Goal: Task Accomplishment & Management: Use online tool/utility

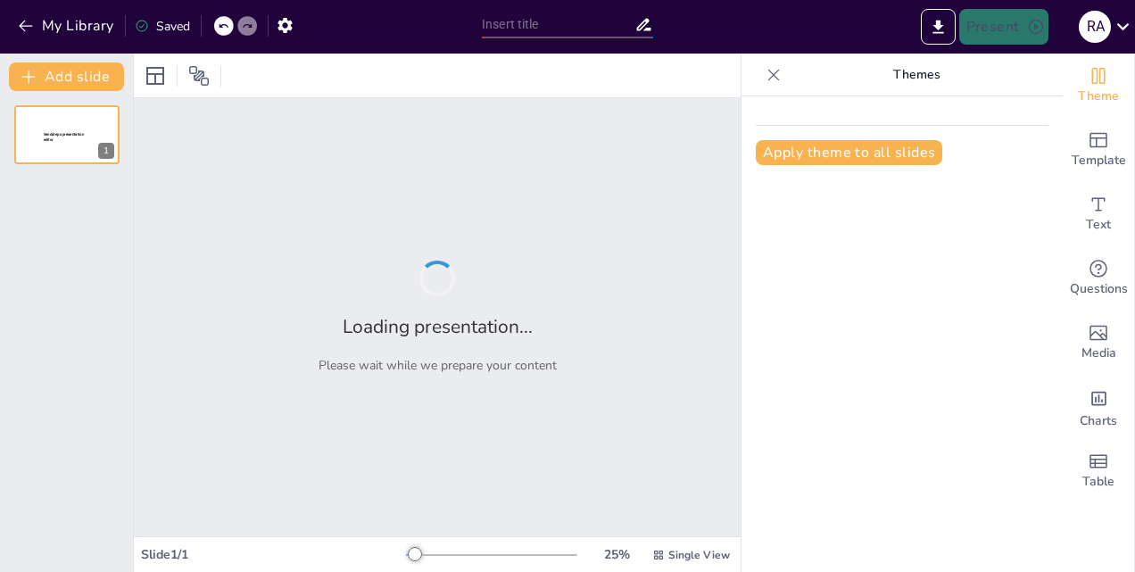
type input "Essential Parameters for Monitoring Marine Diesel Engine Performance During Voy…"
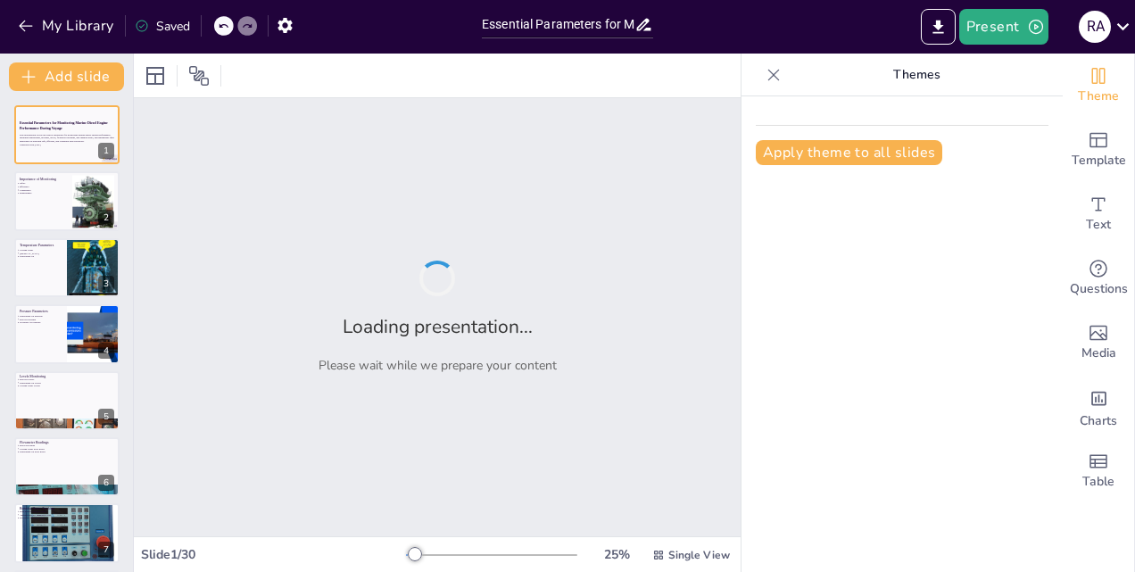
checkbox input "true"
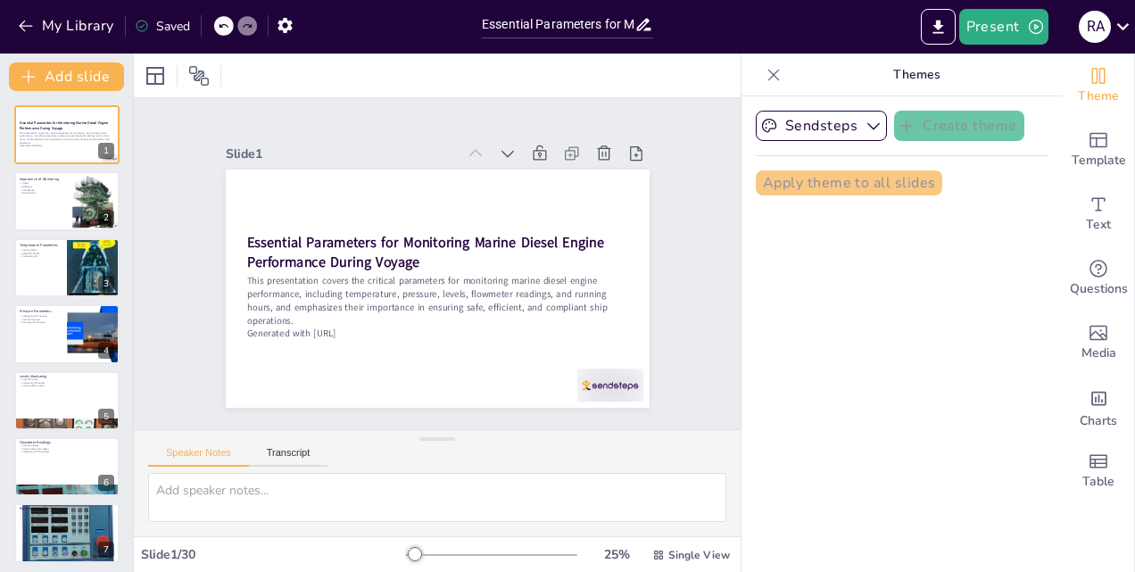
checkbox input "true"
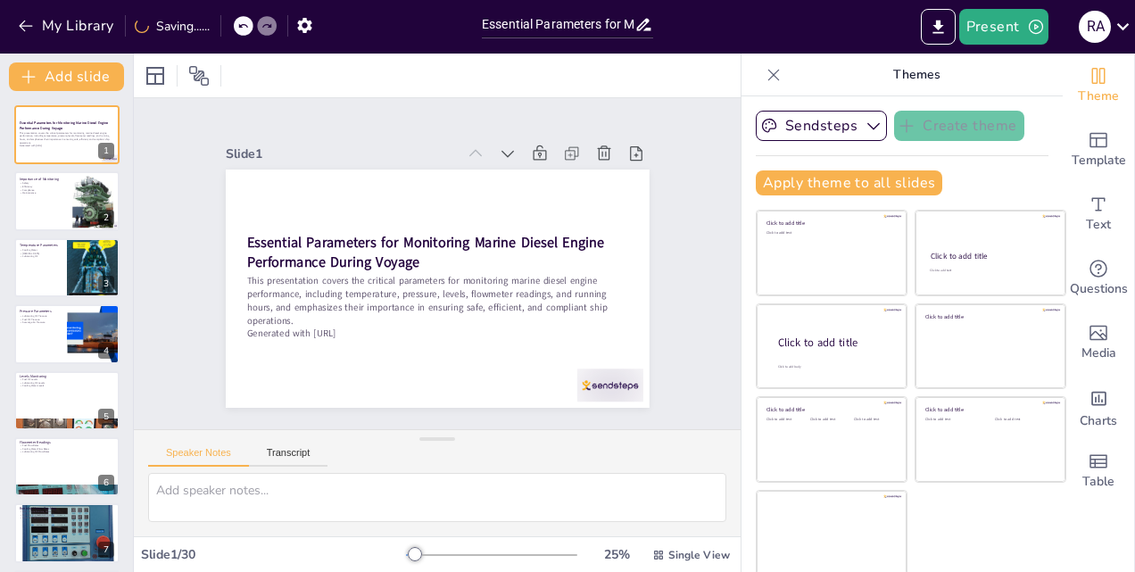
checkbox input "true"
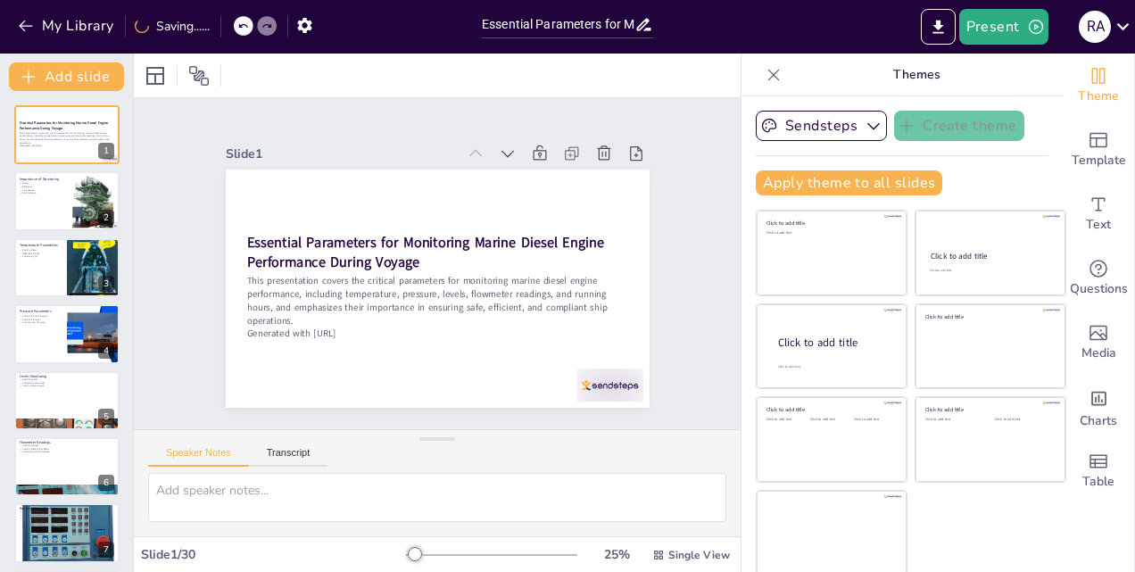
checkbox input "true"
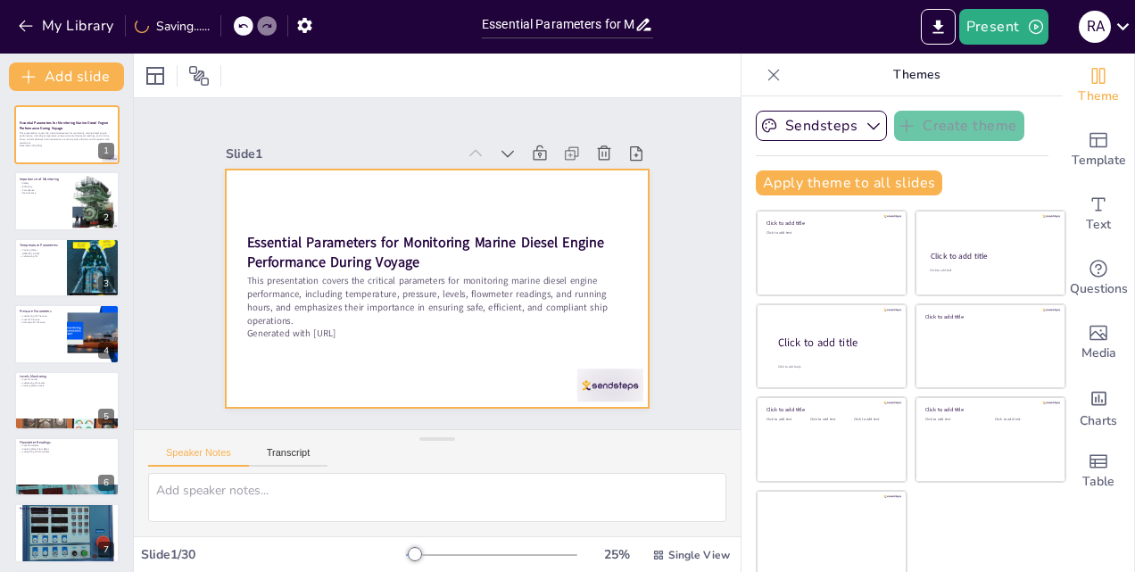
checkbox input "true"
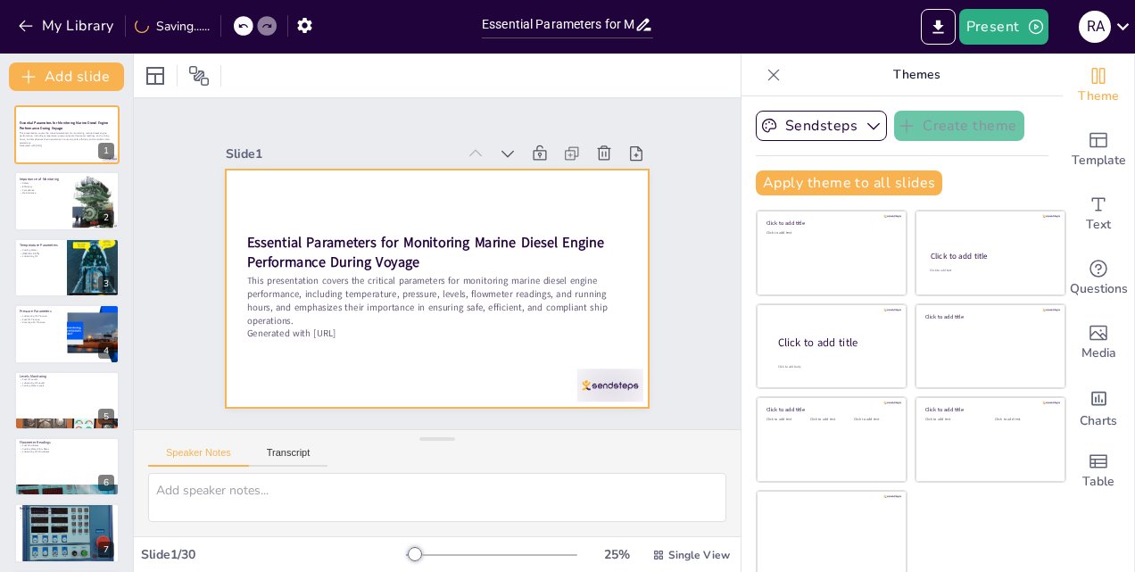
checkbox input "true"
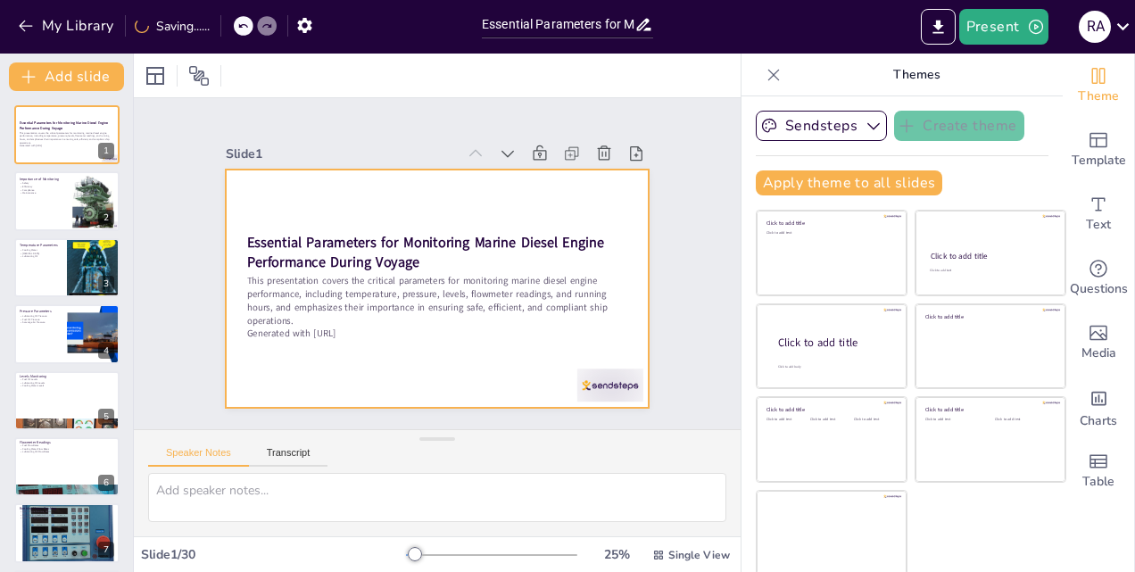
checkbox input "true"
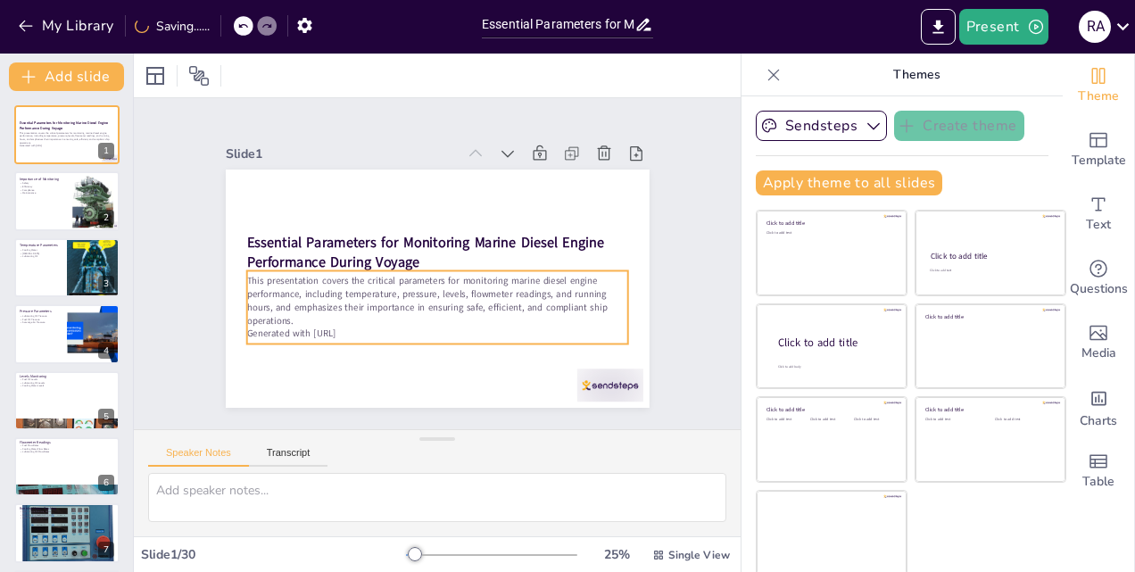
checkbox input "true"
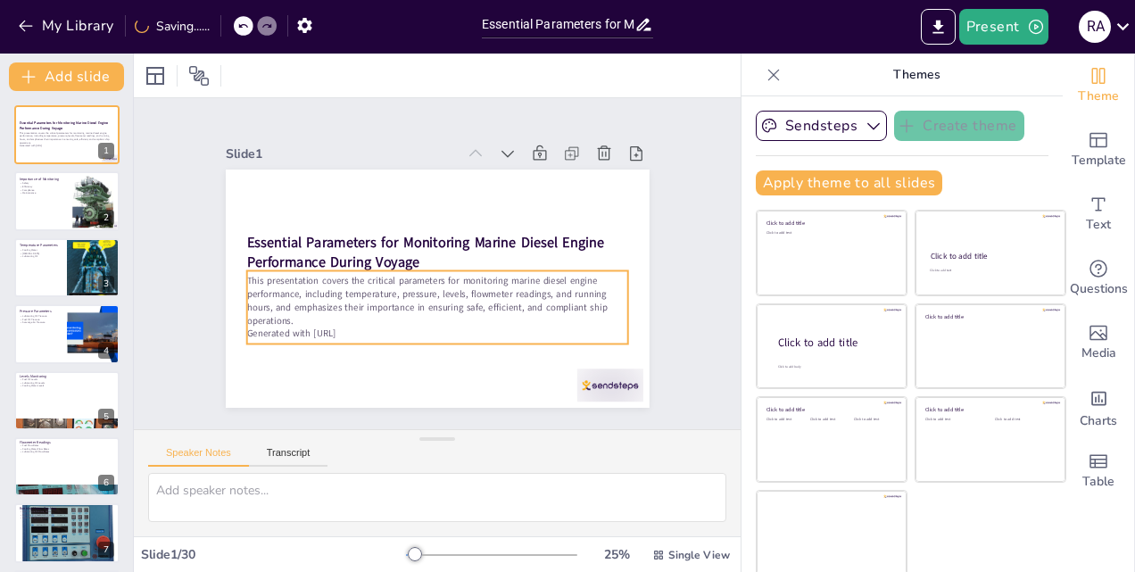
checkbox input "true"
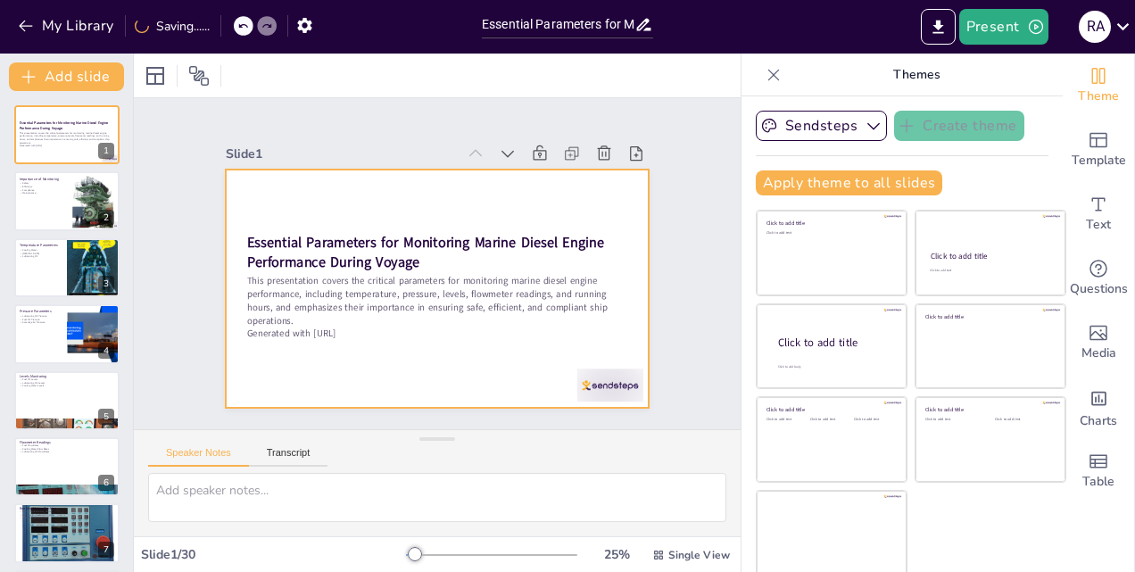
checkbox input "true"
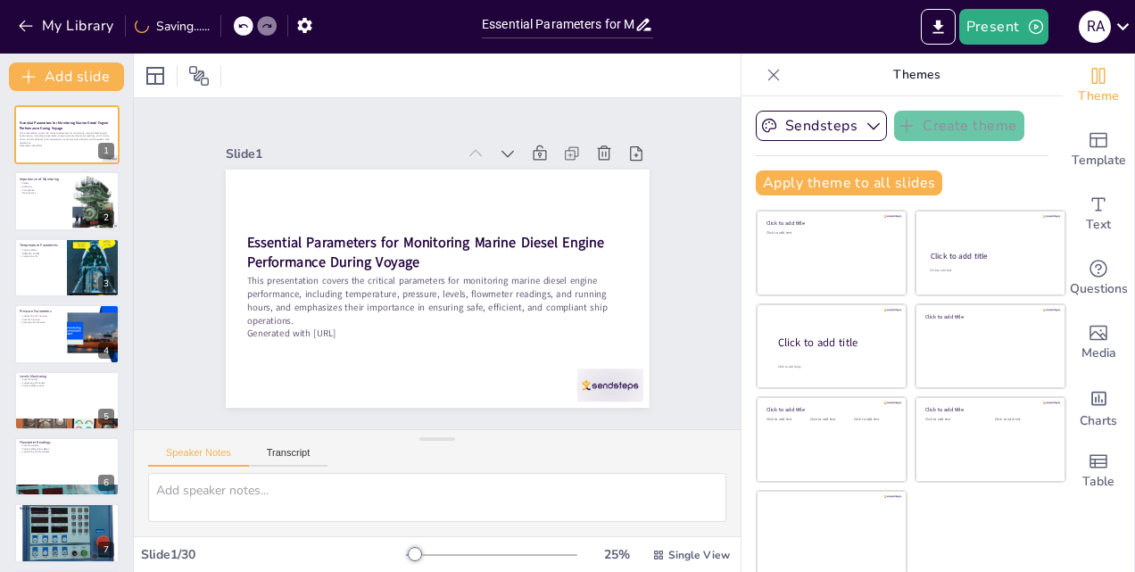
checkbox input "true"
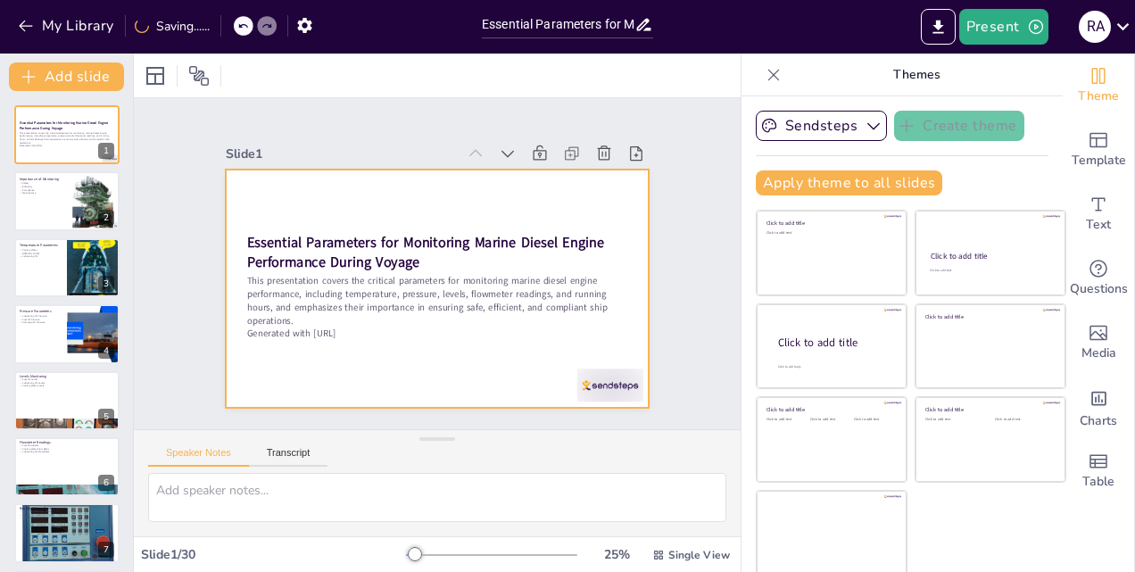
checkbox input "true"
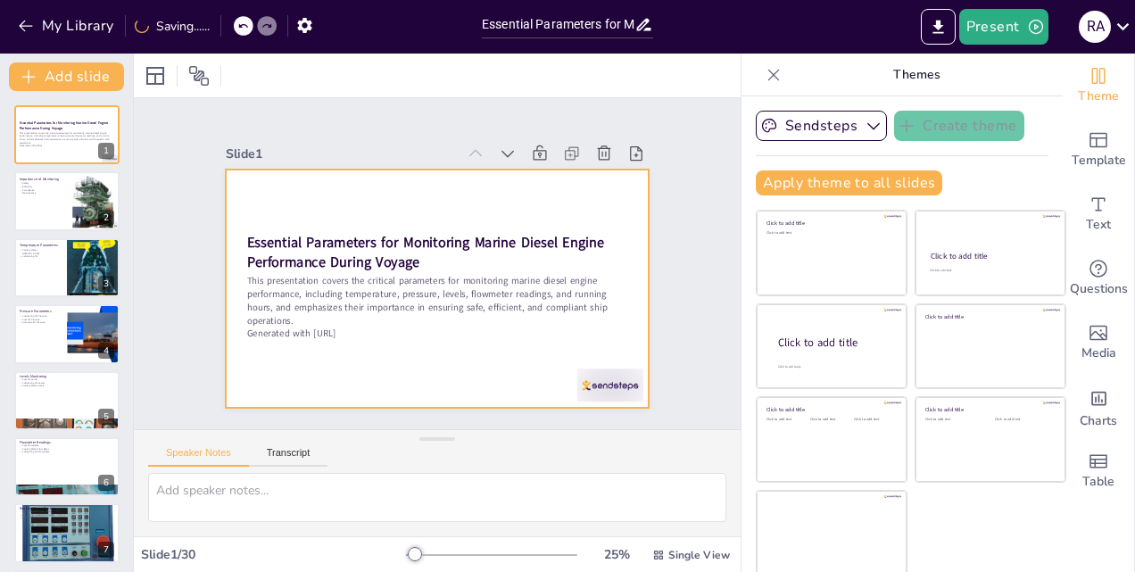
checkbox input "true"
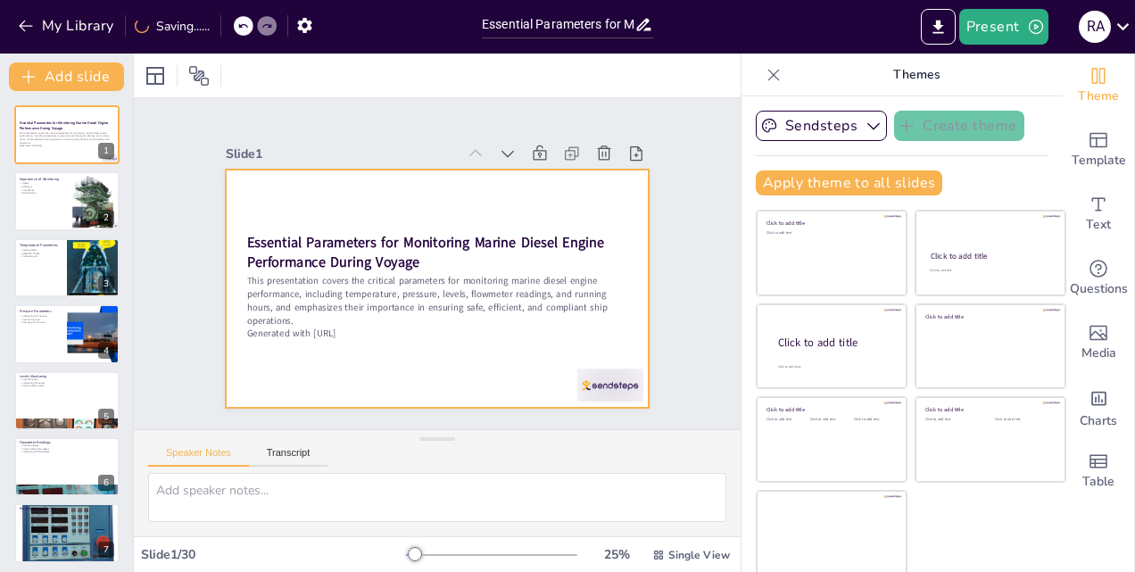
checkbox input "true"
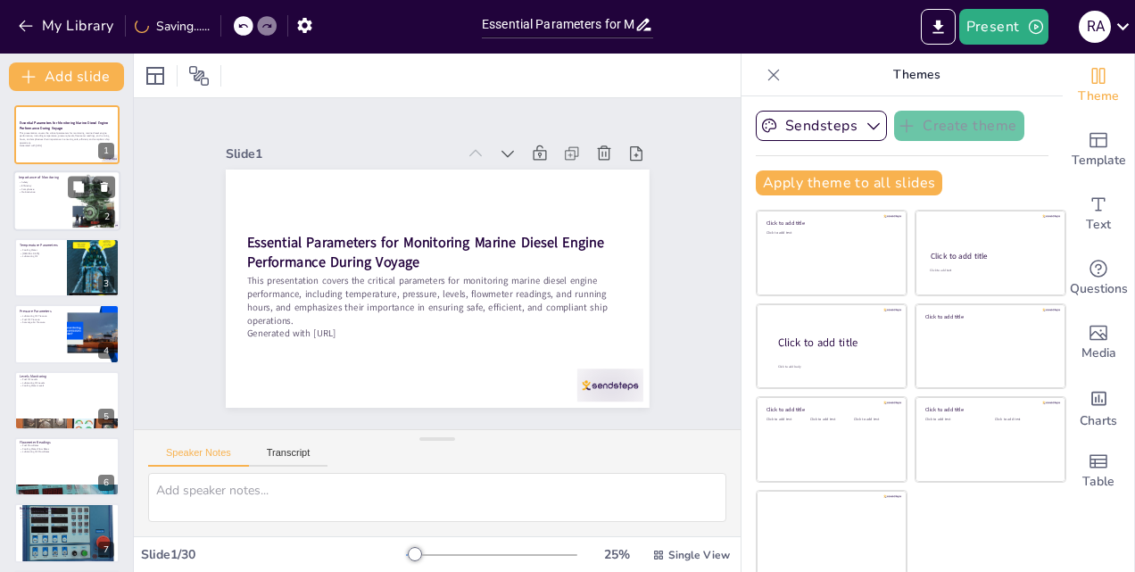
checkbox input "true"
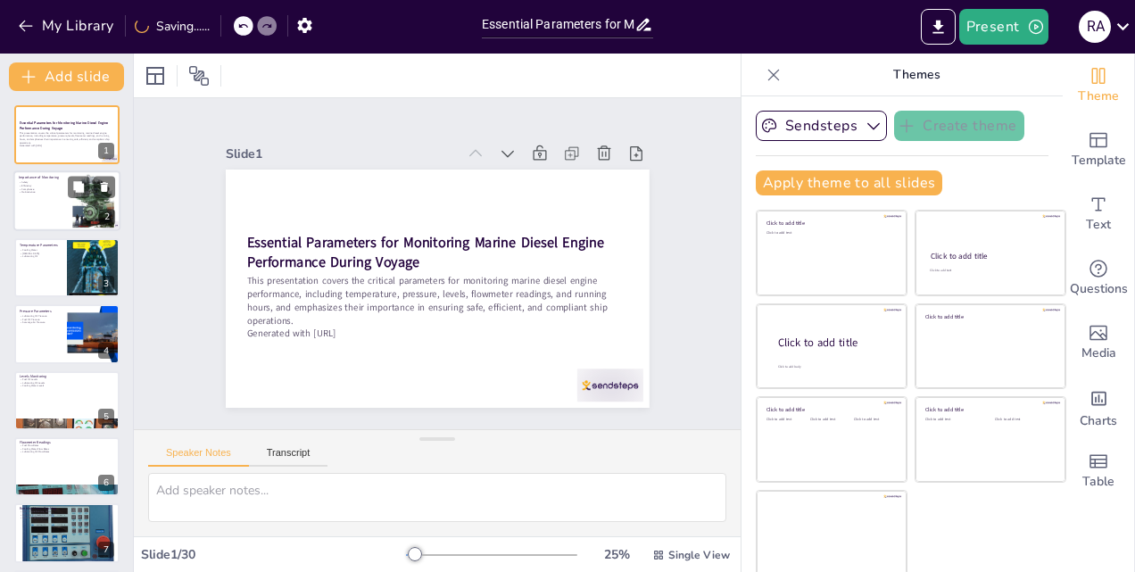
checkbox input "true"
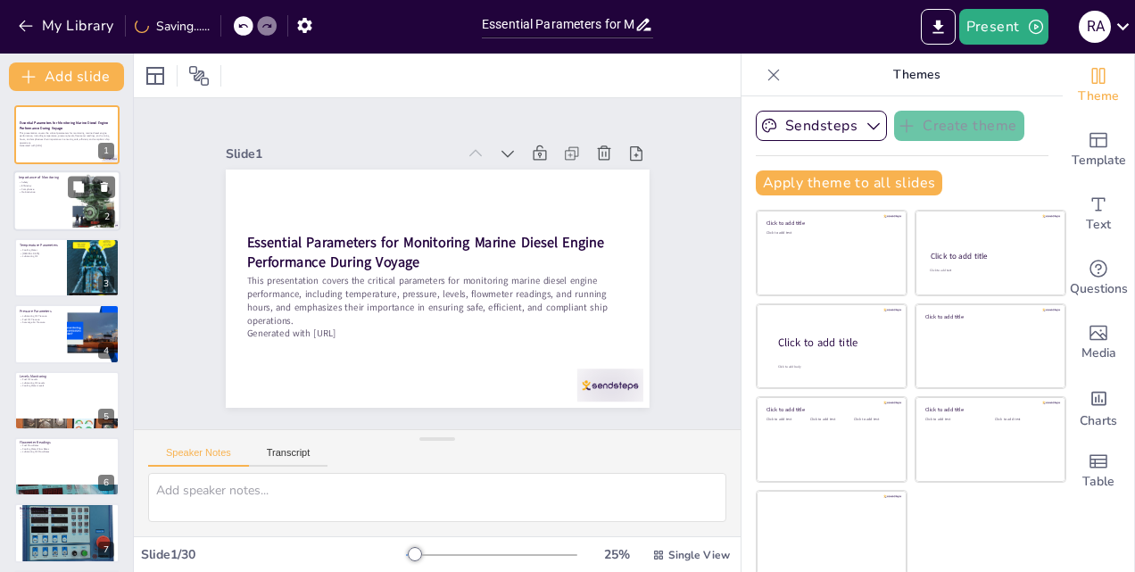
checkbox input "true"
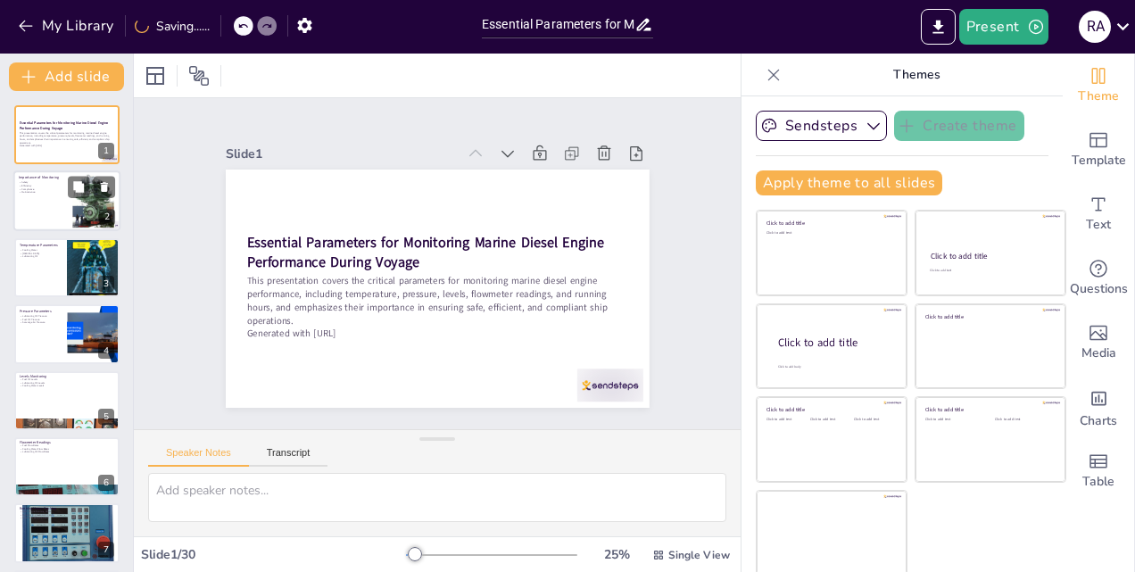
checkbox input "true"
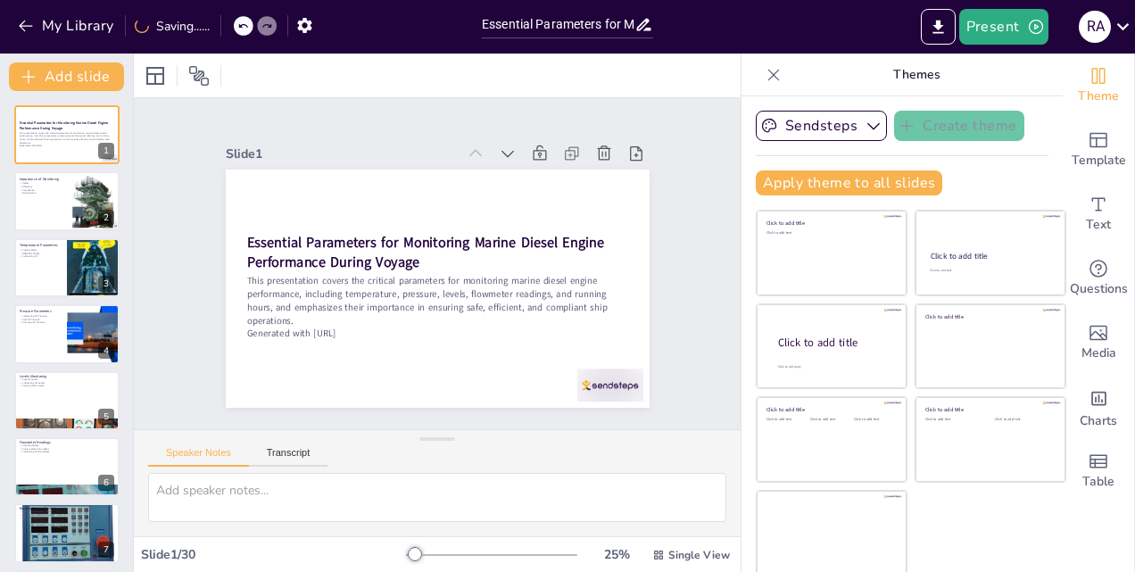
checkbox input "true"
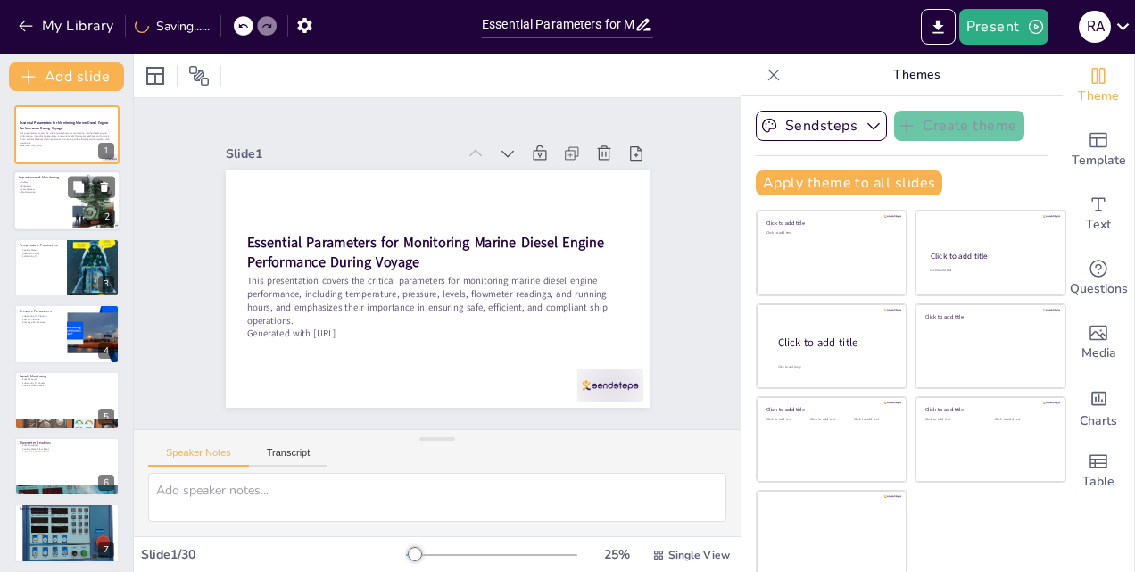
checkbox input "true"
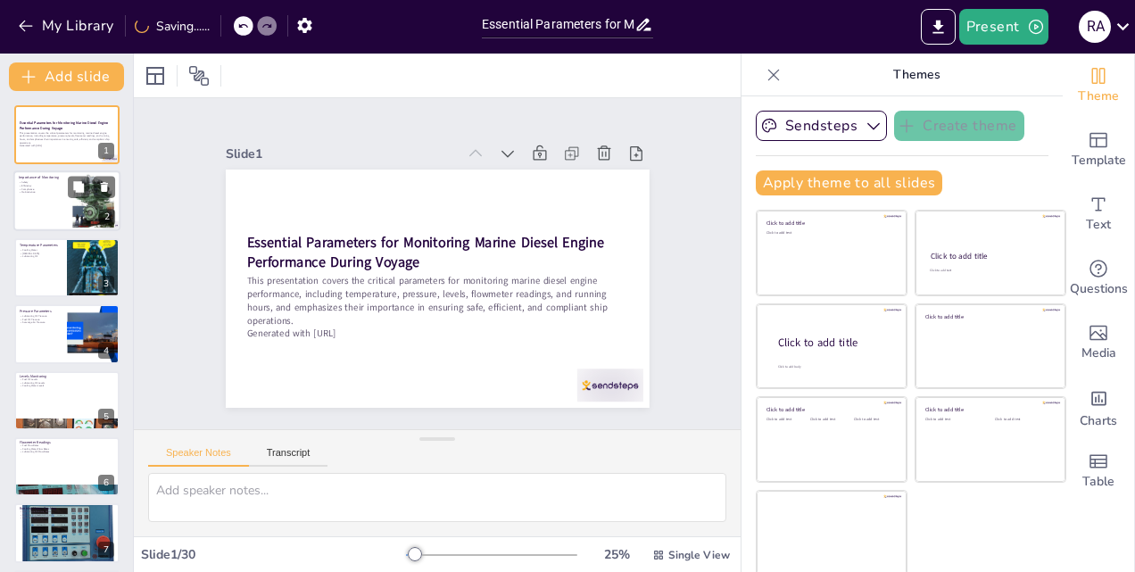
checkbox input "true"
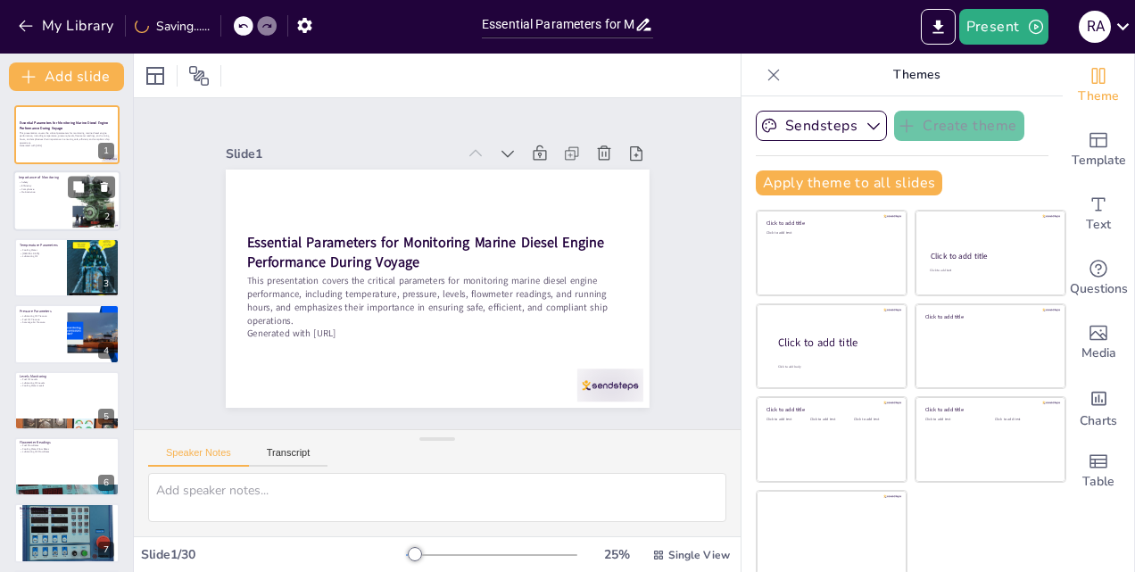
checkbox input "true"
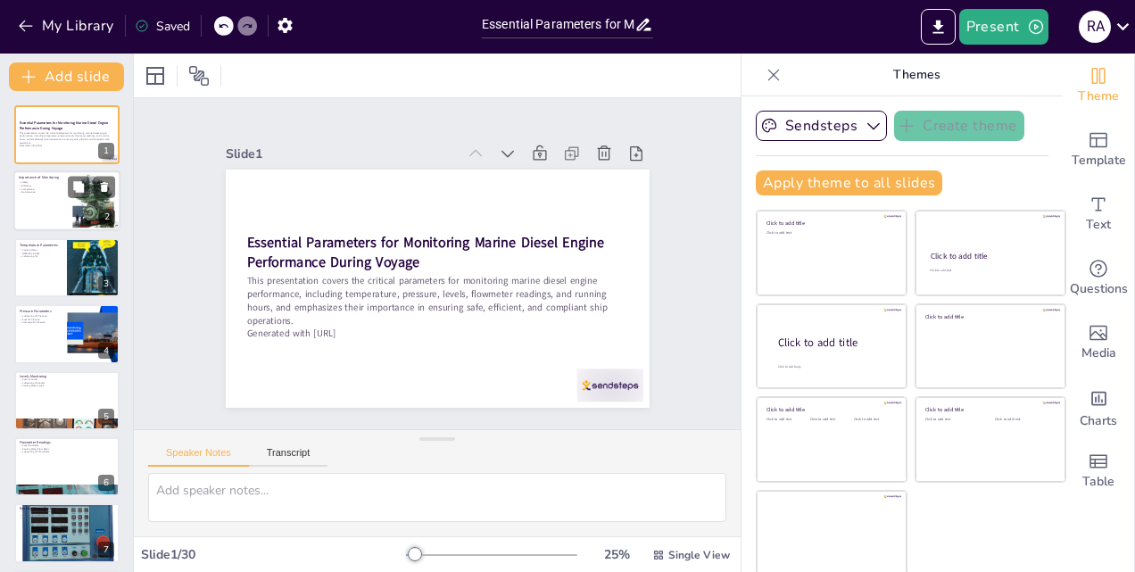
checkbox input "true"
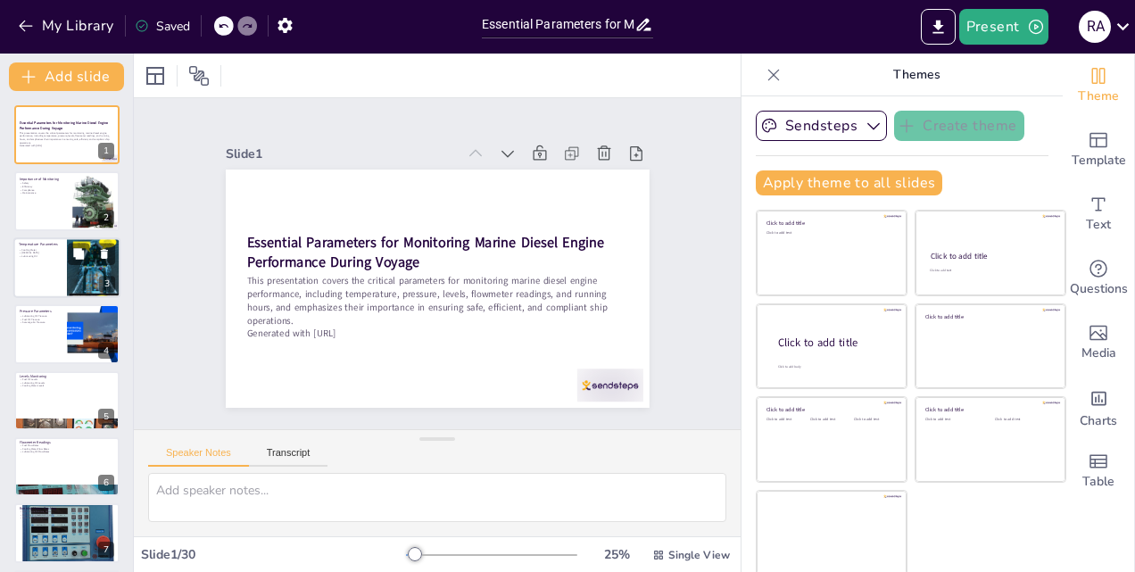
checkbox input "true"
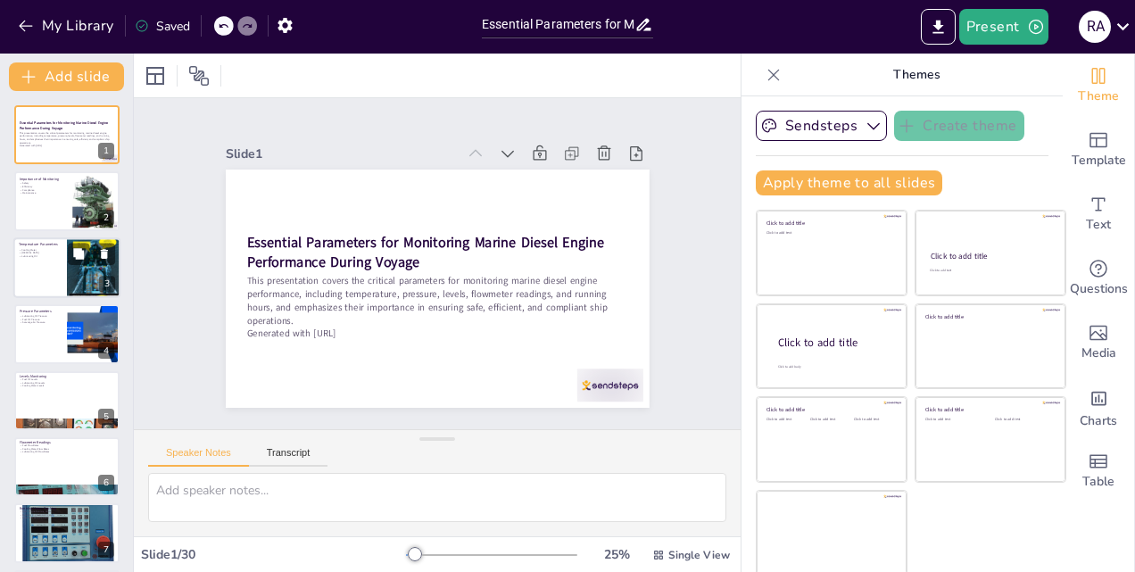
checkbox input "true"
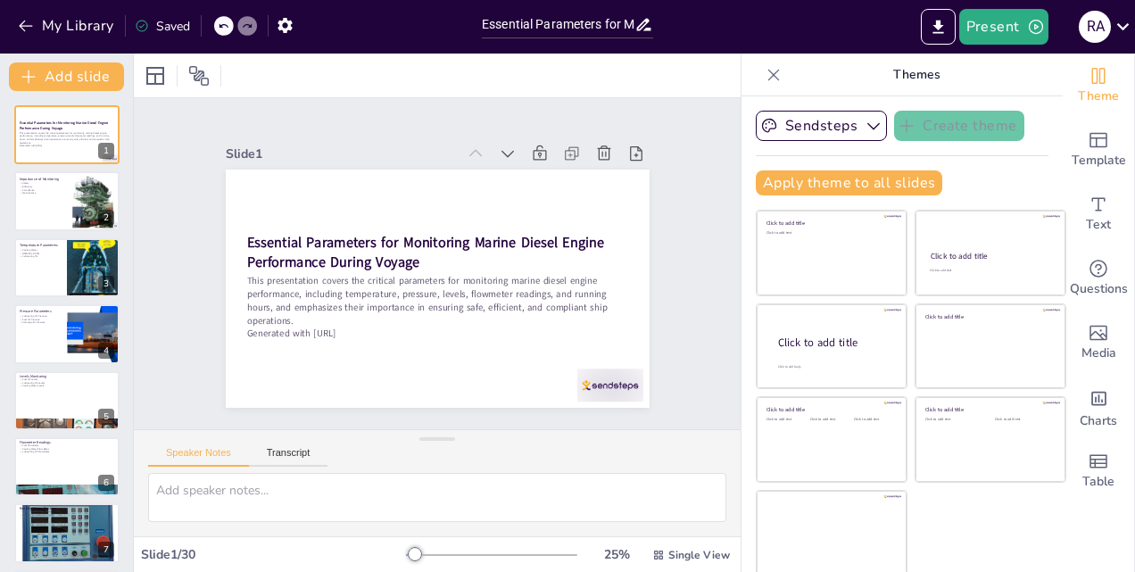
checkbox input "true"
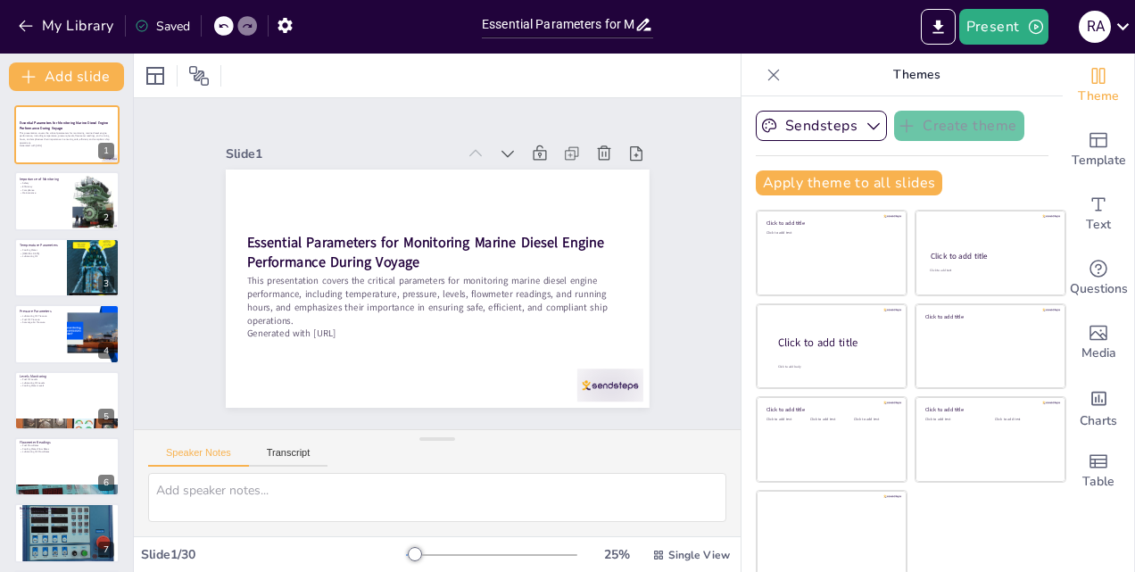
checkbox input "true"
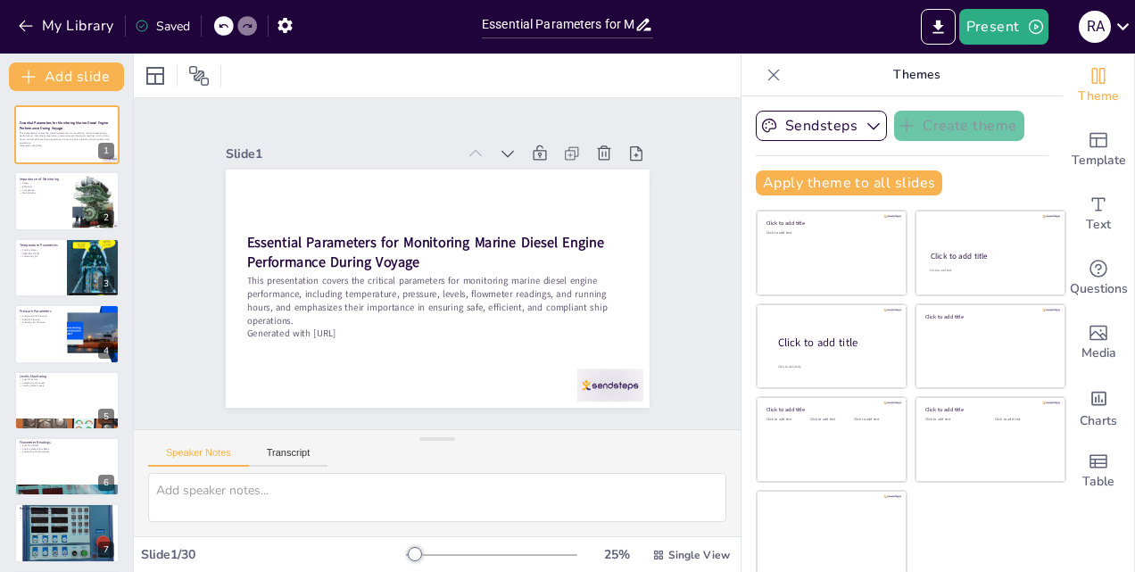
checkbox input "true"
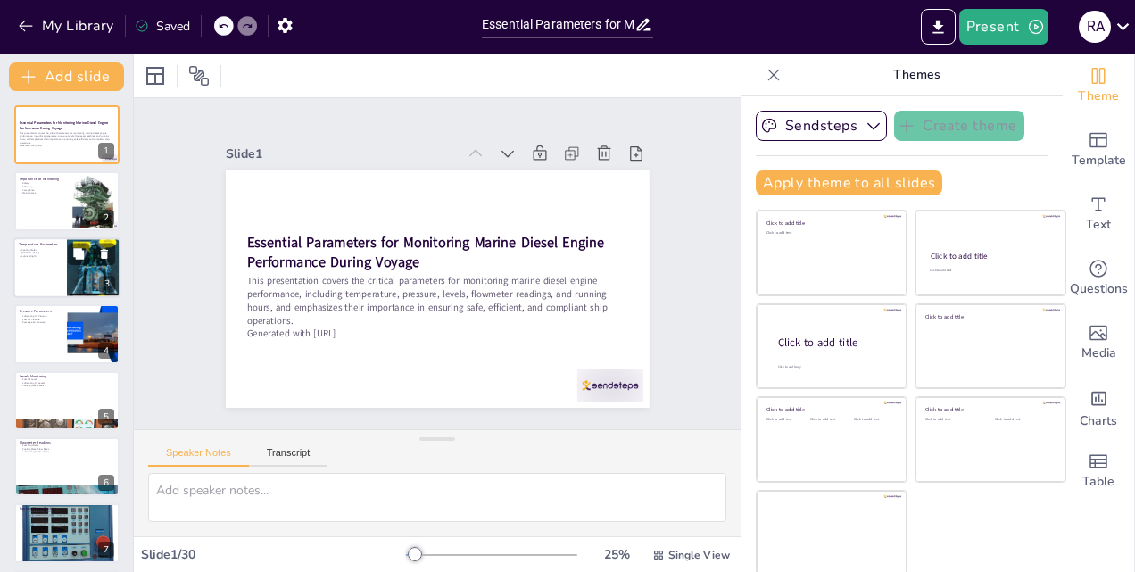
checkbox input "true"
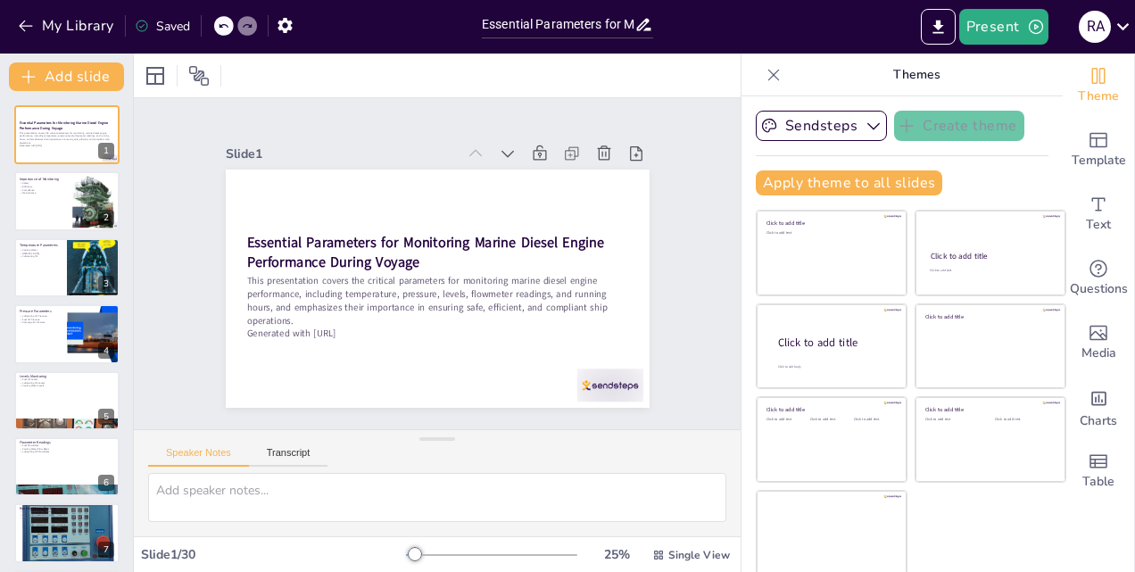
checkbox input "true"
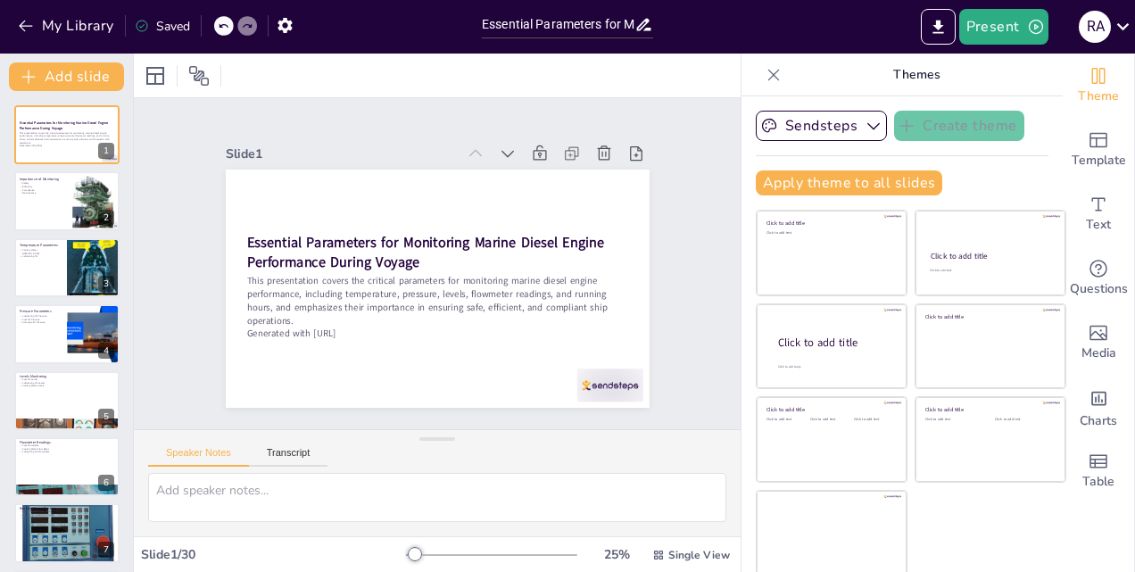
checkbox input "true"
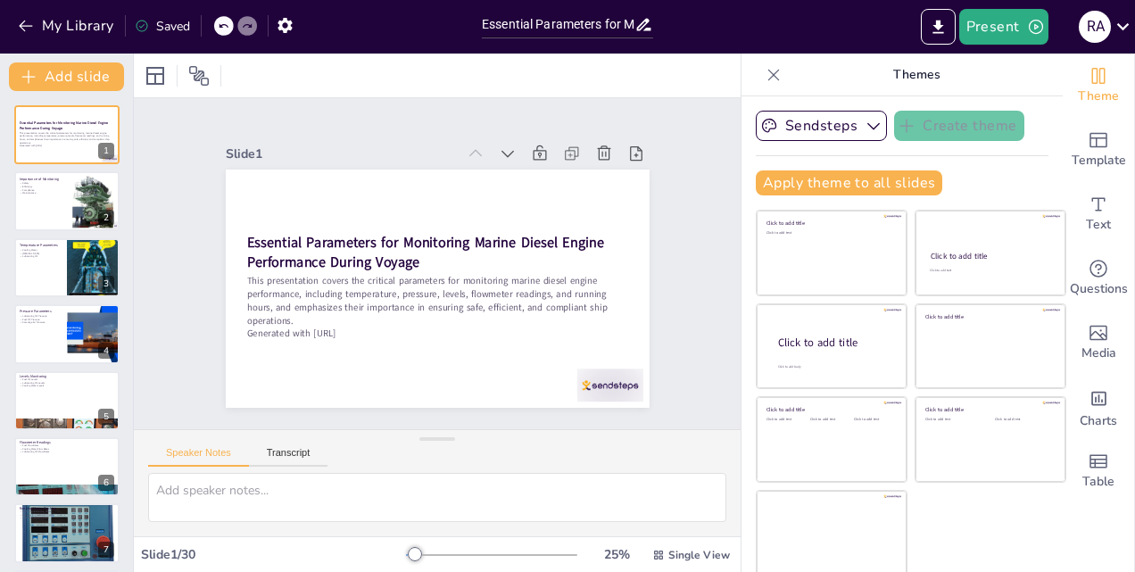
checkbox input "true"
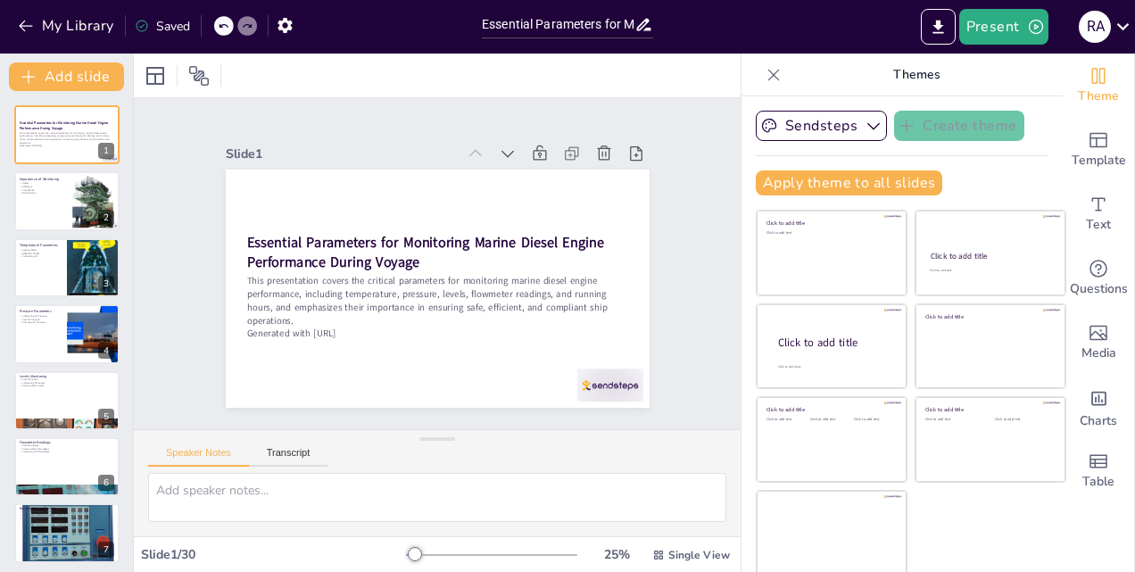
checkbox input "true"
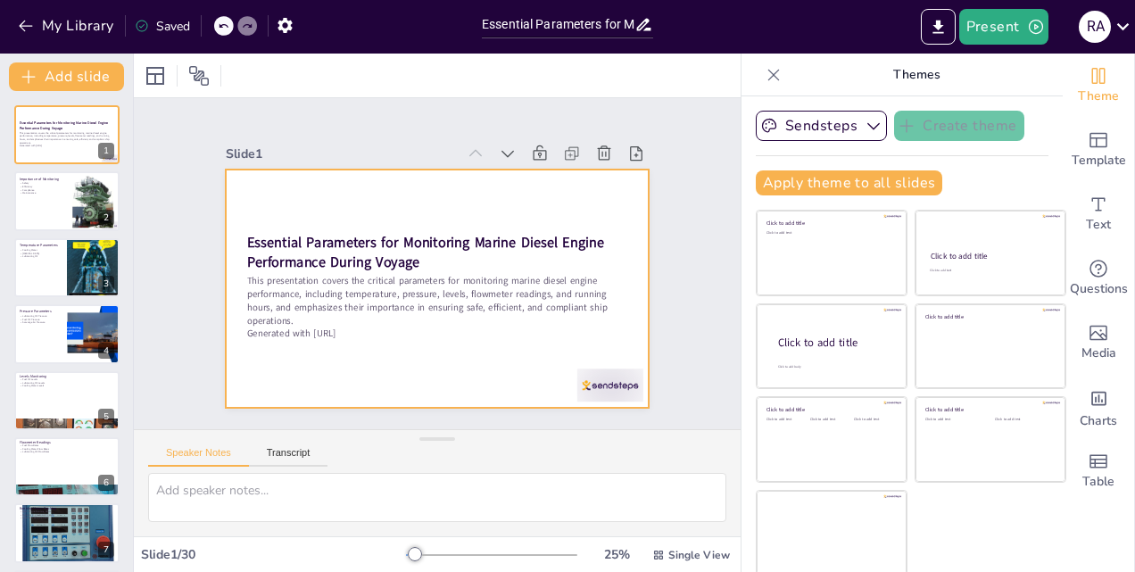
checkbox input "true"
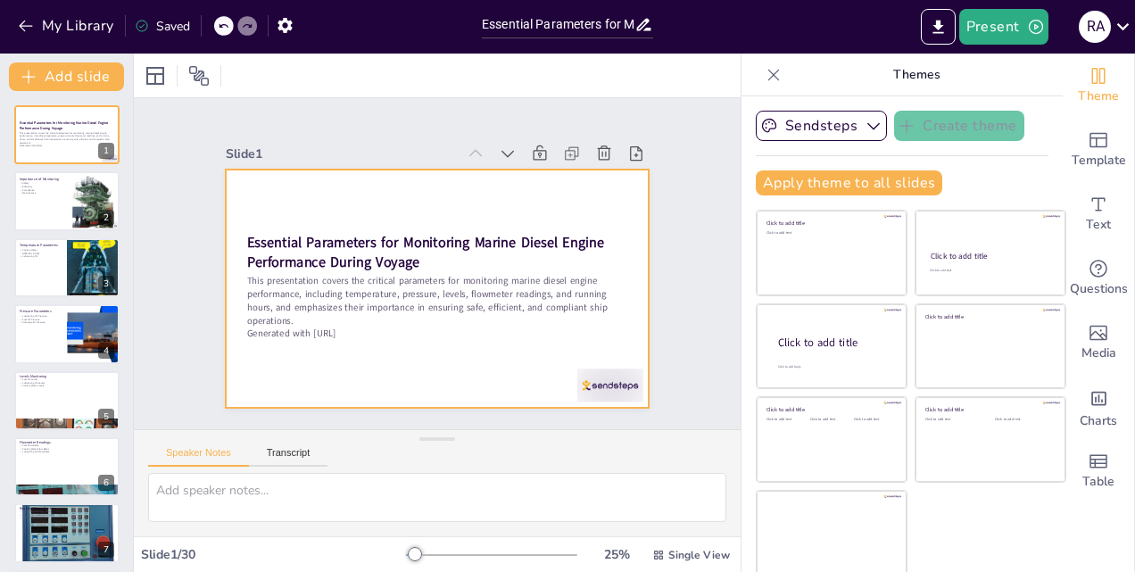
checkbox input "true"
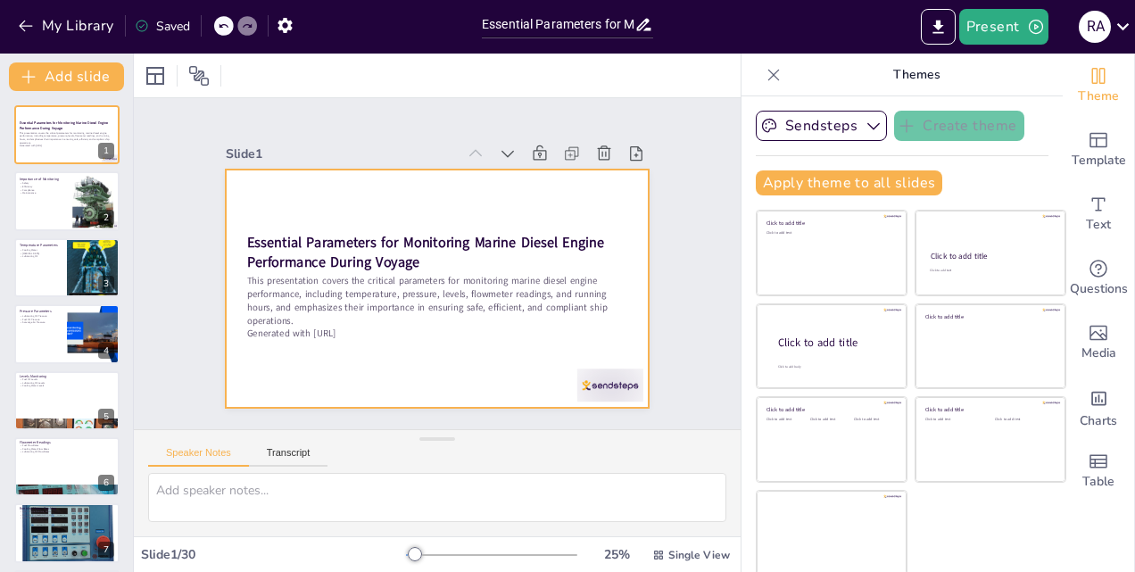
checkbox input "true"
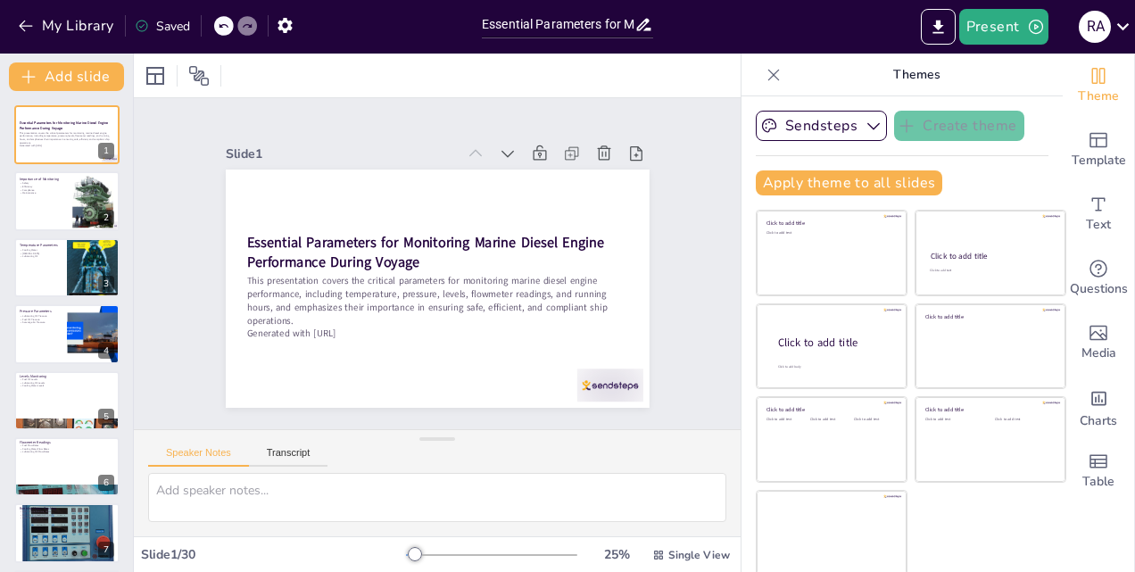
checkbox input "true"
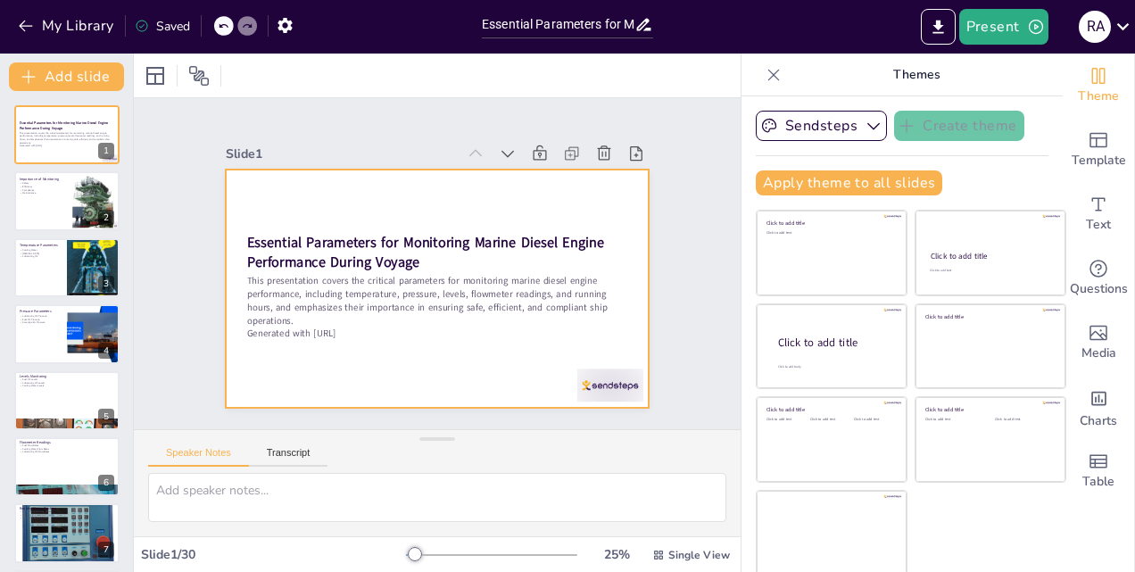
checkbox input "true"
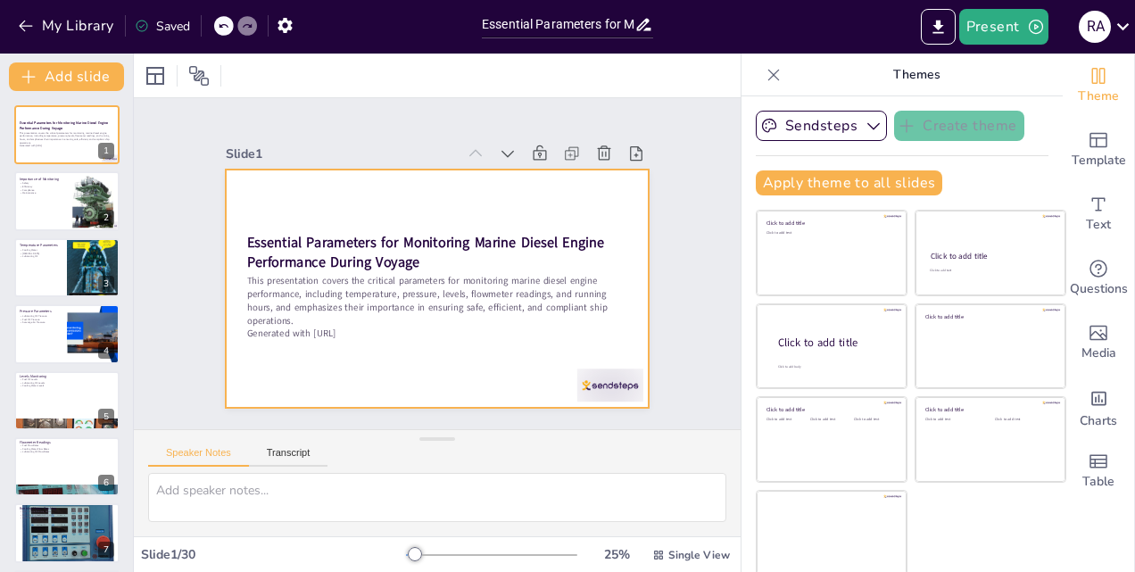
checkbox input "true"
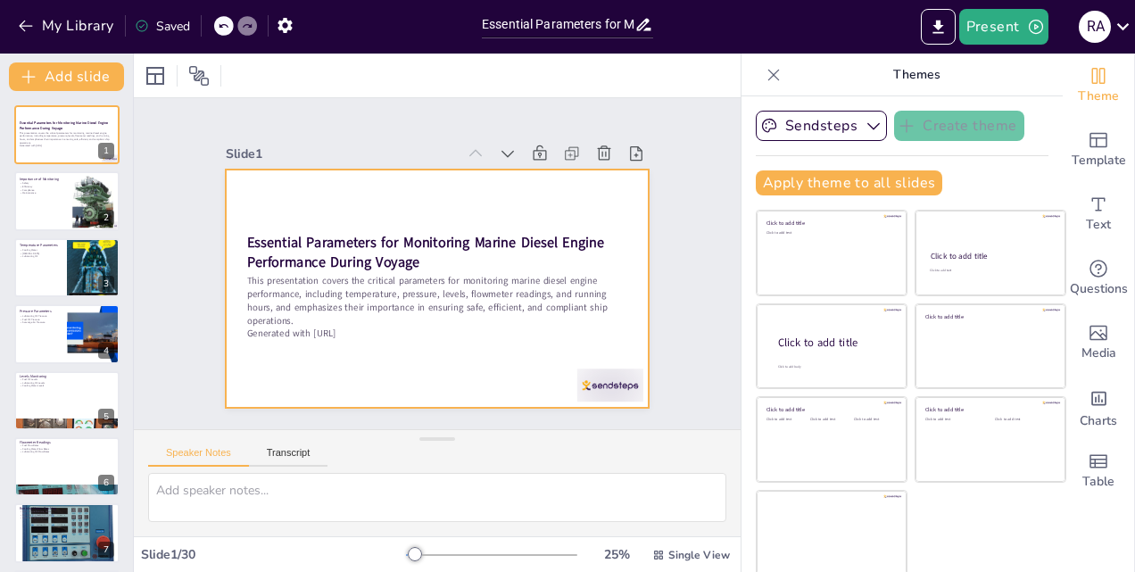
checkbox input "true"
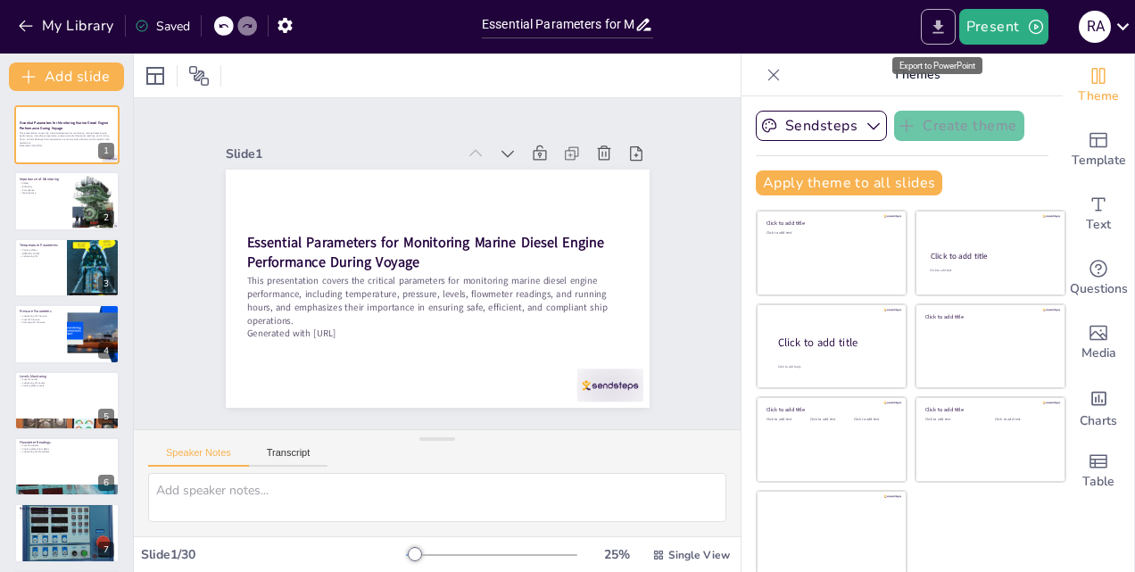
click at [937, 30] on icon "Export to PowerPoint" at bounding box center [938, 27] width 19 height 19
